Goal: Task Accomplishment & Management: Use online tool/utility

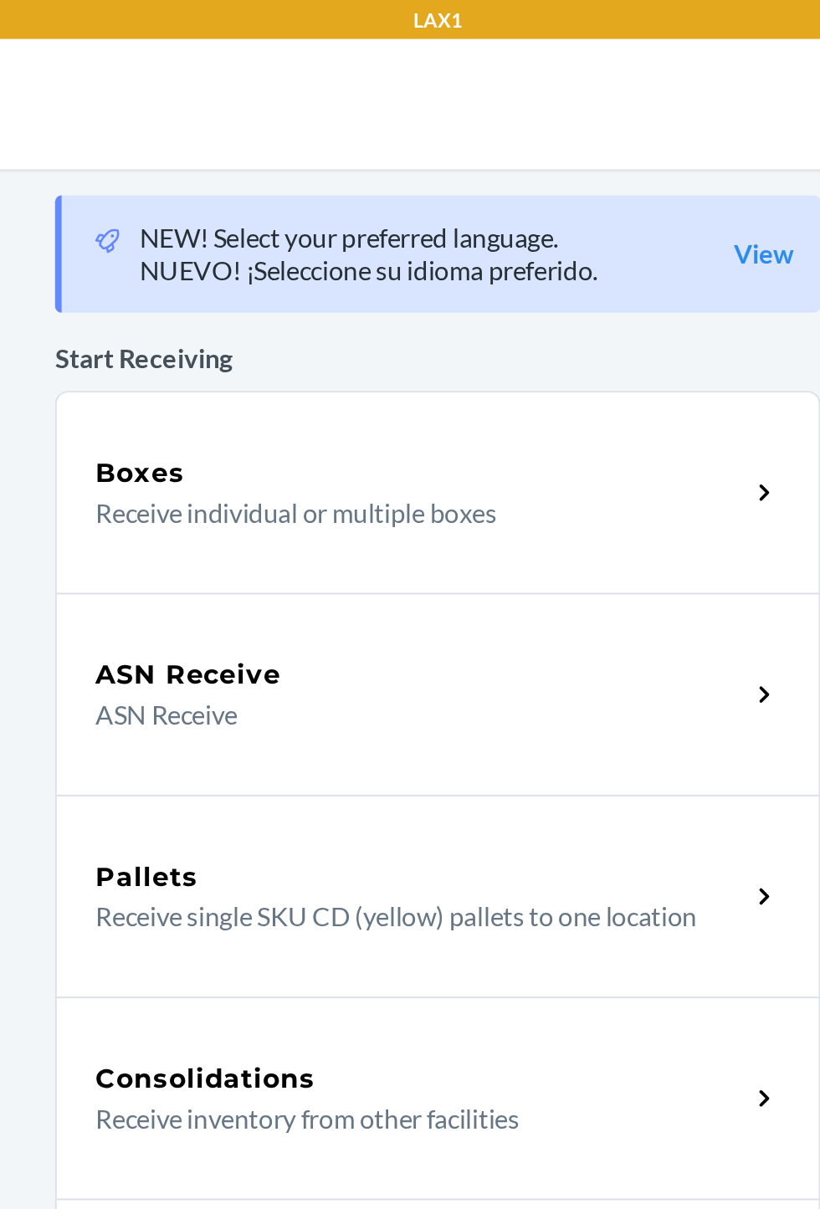
scroll to position [59, 0]
click at [450, 254] on p "Receive individual or multiple boxes" at bounding box center [394, 264] width 320 height 20
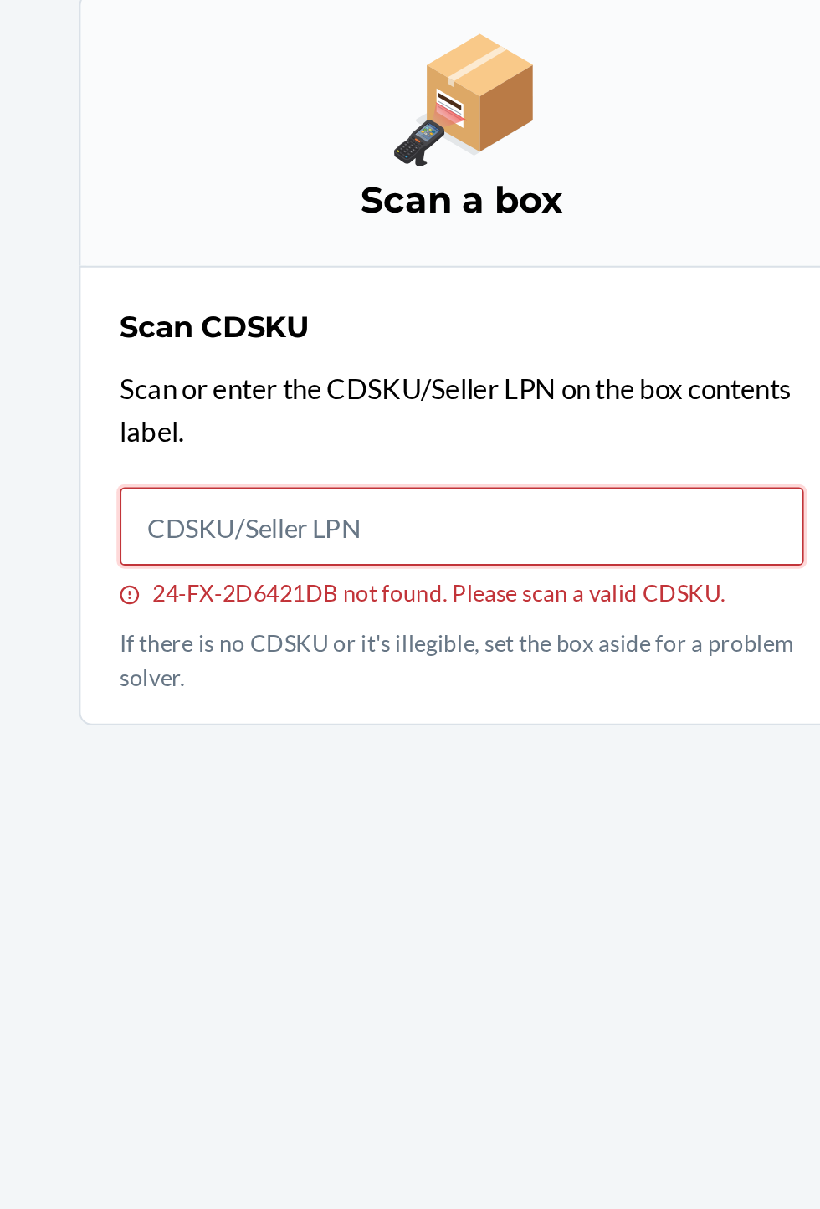
scroll to position [62, 0]
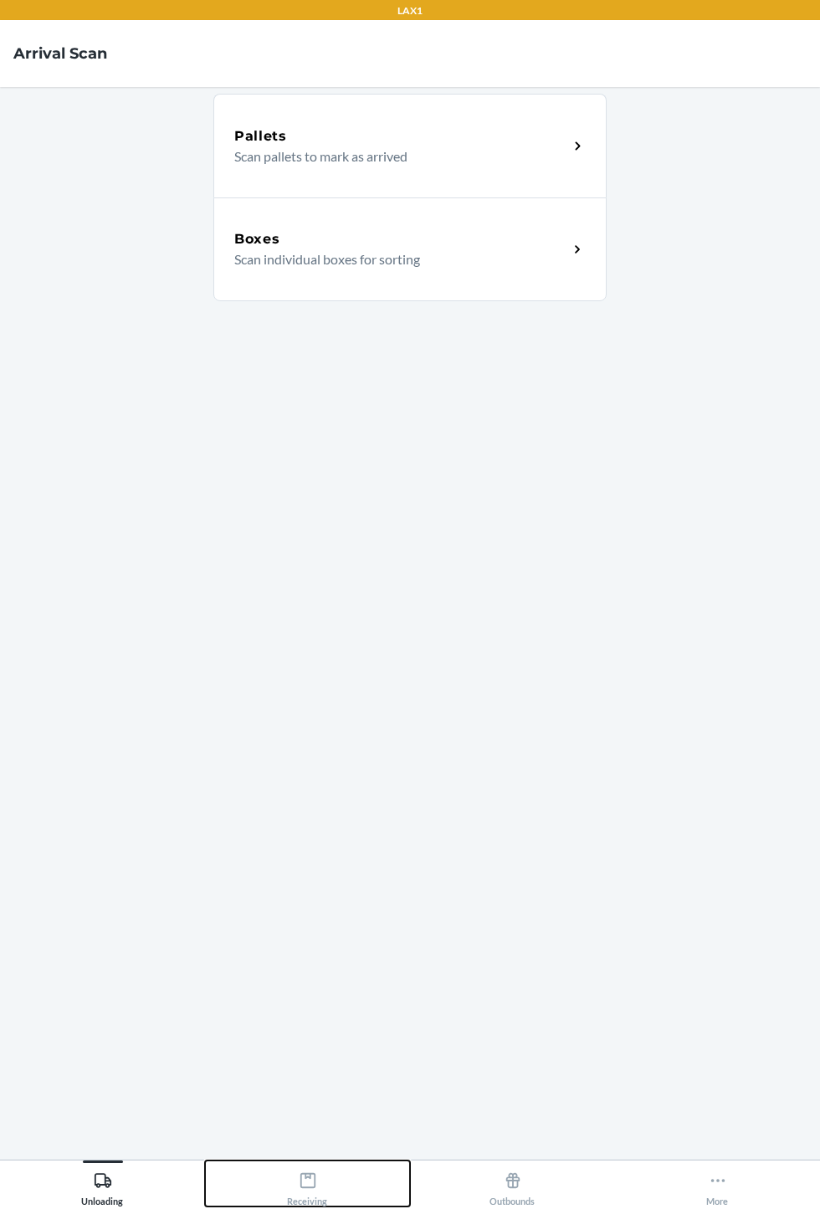
click at [288, 1206] on div "Receiving" at bounding box center [308, 1186] width 40 height 42
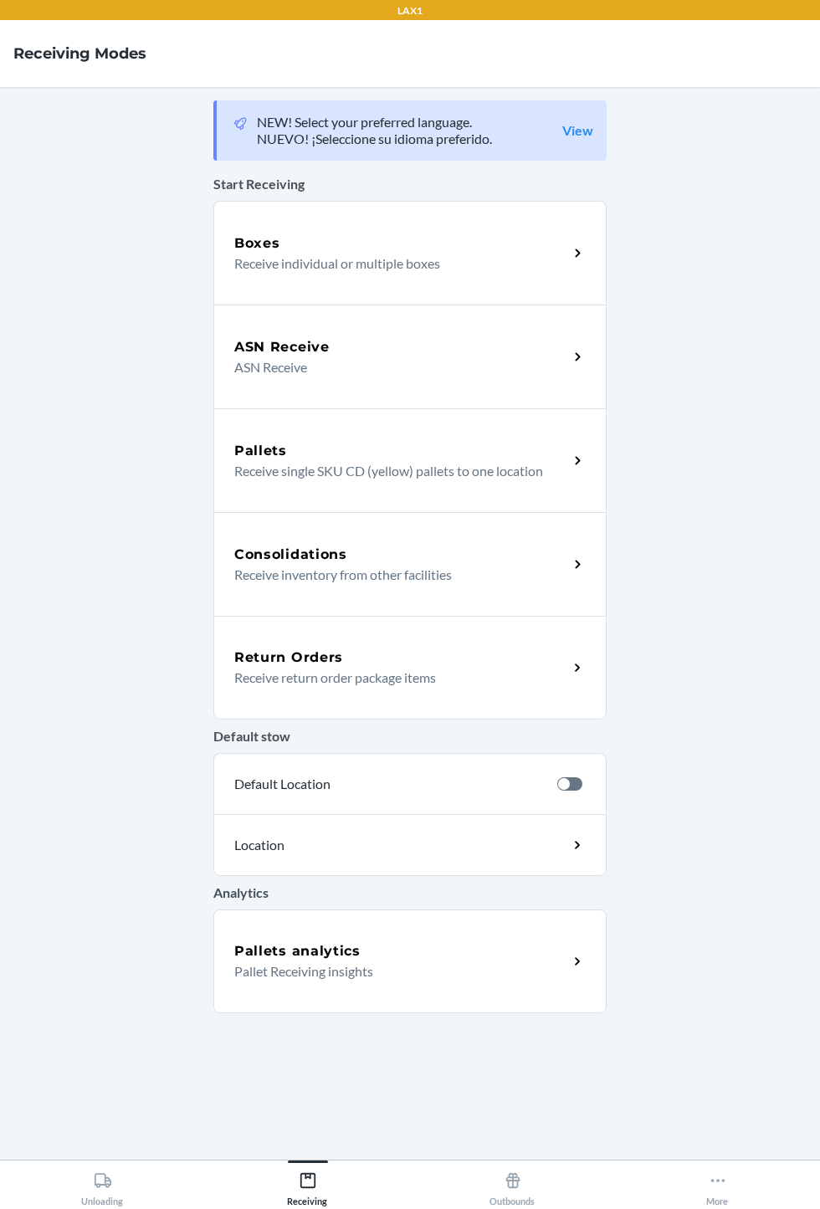
click at [459, 347] on div "ASN Receive" at bounding box center [401, 347] width 334 height 20
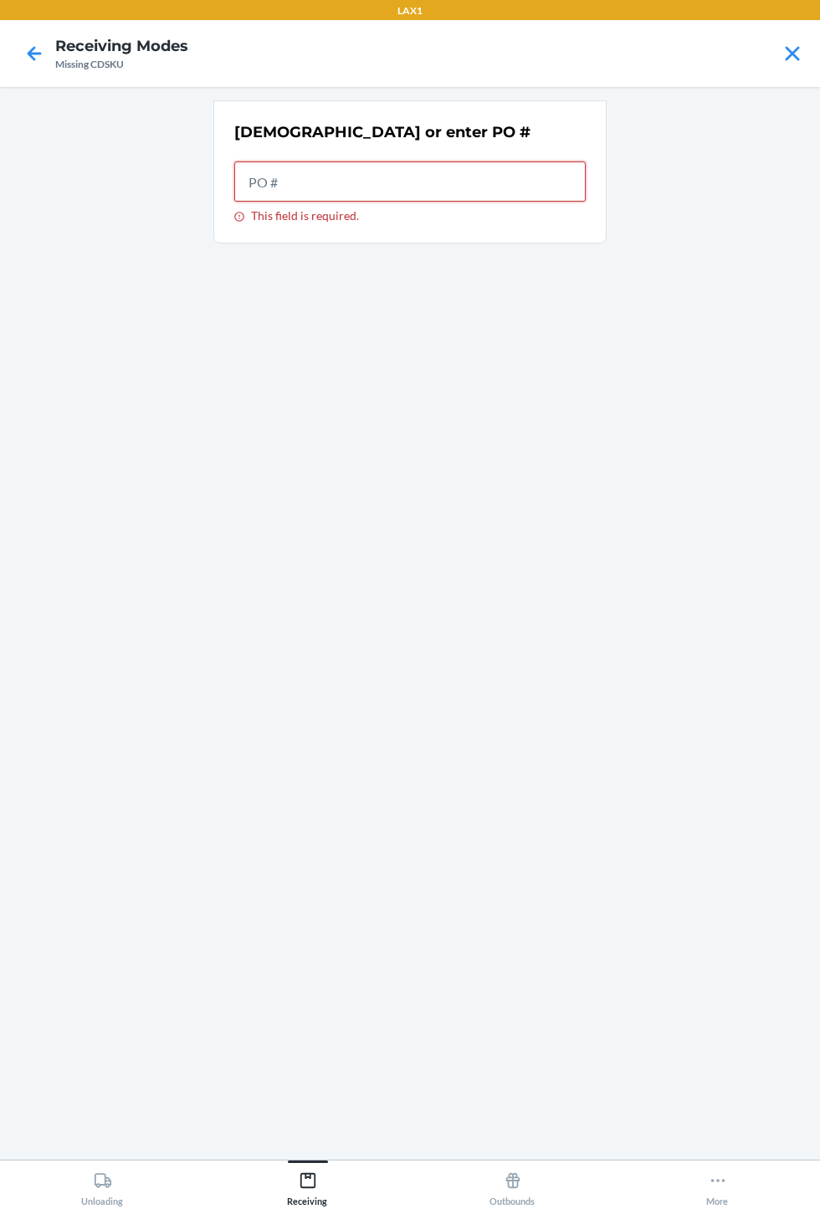
click at [345, 185] on input "This field is required." at bounding box center [409, 181] width 351 height 40
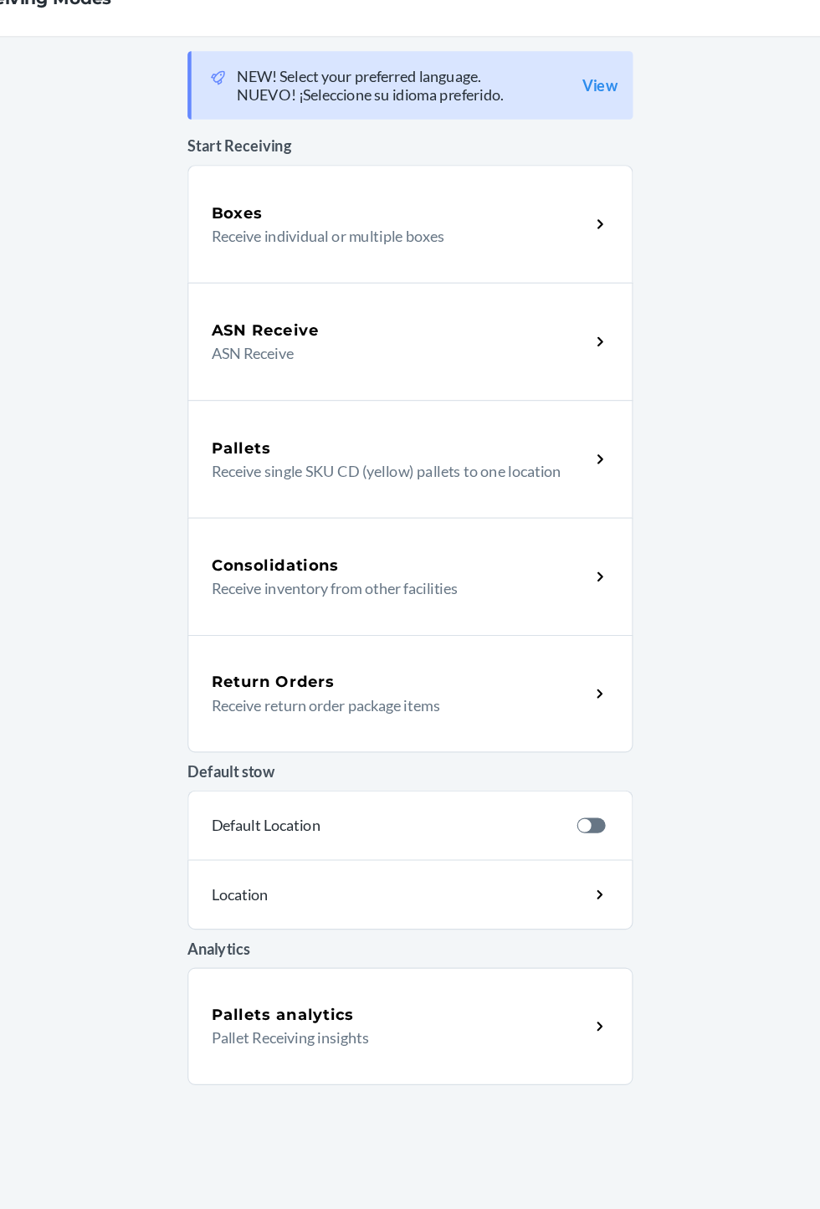
scroll to position [73, 0]
